Goal: Task Accomplishment & Management: Use online tool/utility

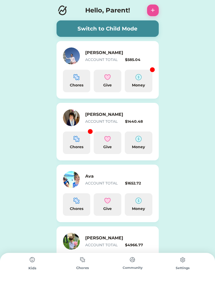
click at [131, 30] on button "Switch to Child Mode" at bounding box center [107, 28] width 102 height 16
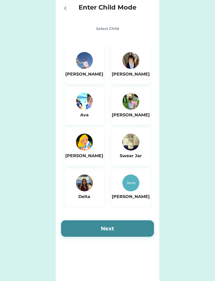
click at [87, 68] on img at bounding box center [84, 60] width 17 height 17
click at [81, 224] on button "Next" at bounding box center [107, 228] width 93 height 16
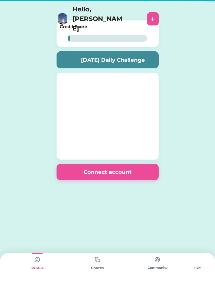
click at [73, 221] on div "0% 0% Credit Score 0% 0% [DATE] Daily Challenge Save Spend Give Connect account" at bounding box center [107, 123] width 113 height 215
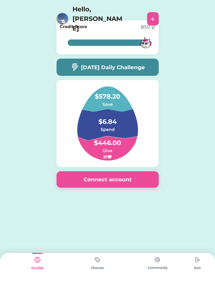
click at [93, 264] on img at bounding box center [97, 259] width 11 height 10
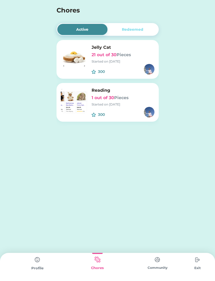
click at [144, 62] on div "Started on [DATE]" at bounding box center [122, 61] width 63 height 5
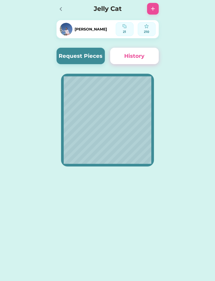
click at [73, 54] on button "Request Pieces" at bounding box center [80, 56] width 48 height 16
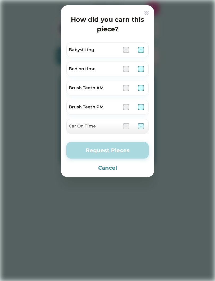
click at [23, 77] on div at bounding box center [107, 140] width 215 height 281
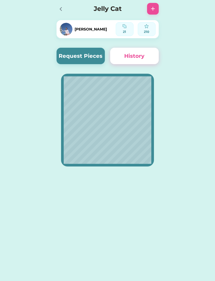
click at [81, 58] on button "Request Pieces" at bounding box center [80, 56] width 48 height 16
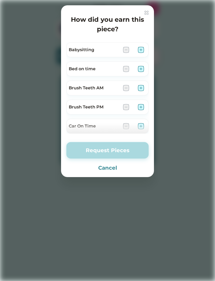
click at [141, 47] on img at bounding box center [140, 50] width 6 height 6
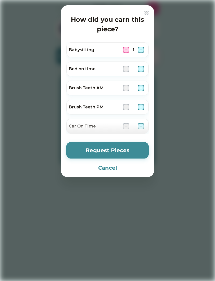
click at [141, 68] on img at bounding box center [140, 69] width 6 height 6
click at [140, 87] on img at bounding box center [140, 88] width 6 height 6
click at [139, 108] on img at bounding box center [140, 107] width 6 height 6
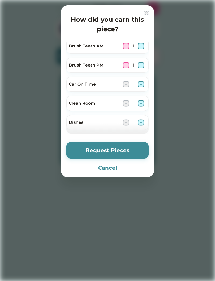
scroll to position [41, 0]
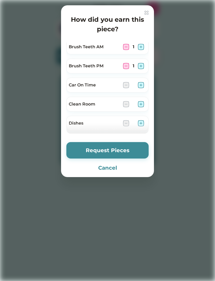
click at [142, 83] on img at bounding box center [140, 85] width 6 height 6
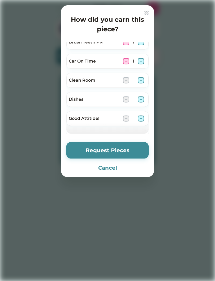
scroll to position [66, 0]
click at [142, 82] on img at bounding box center [140, 79] width 6 height 6
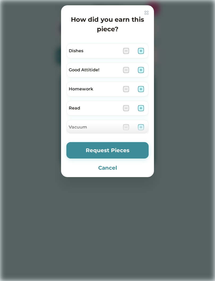
scroll to position [113, 0]
click at [141, 92] on img at bounding box center [140, 89] width 6 height 6
click at [141, 108] on img at bounding box center [140, 108] width 6 height 6
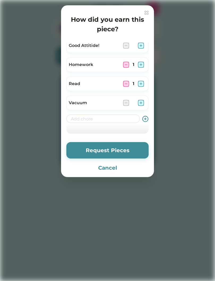
scroll to position [138, 0]
click at [134, 149] on button "Request Pieces" at bounding box center [107, 150] width 82 height 16
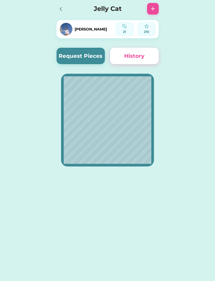
click at [61, 11] on icon at bounding box center [60, 9] width 6 height 6
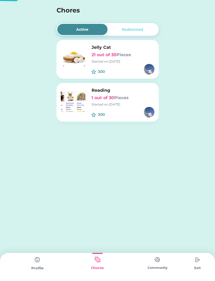
click at [124, 105] on div "Started on [DATE]" at bounding box center [122, 104] width 63 height 5
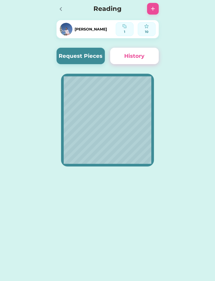
click at [89, 56] on button "Request Pieces" at bounding box center [80, 56] width 48 height 16
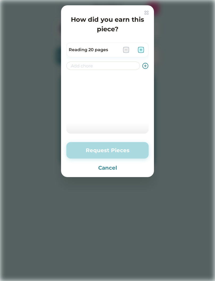
click at [142, 48] on img at bounding box center [140, 50] width 6 height 6
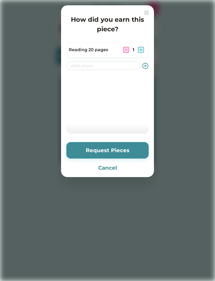
click at [132, 155] on button "Request Pieces" at bounding box center [107, 150] width 82 height 16
